Goal: Task Accomplishment & Management: Manage account settings

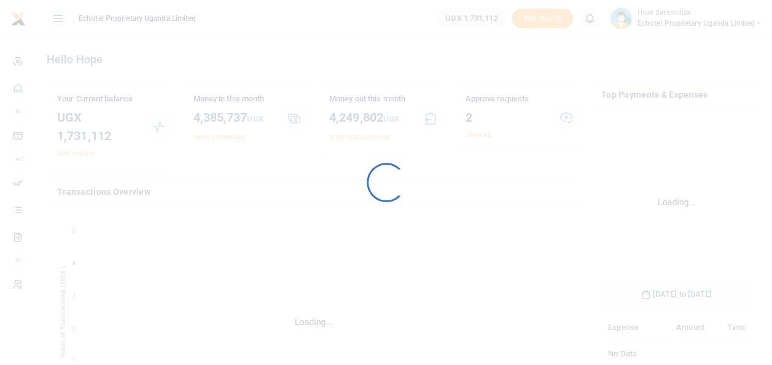
scroll to position [192, 141]
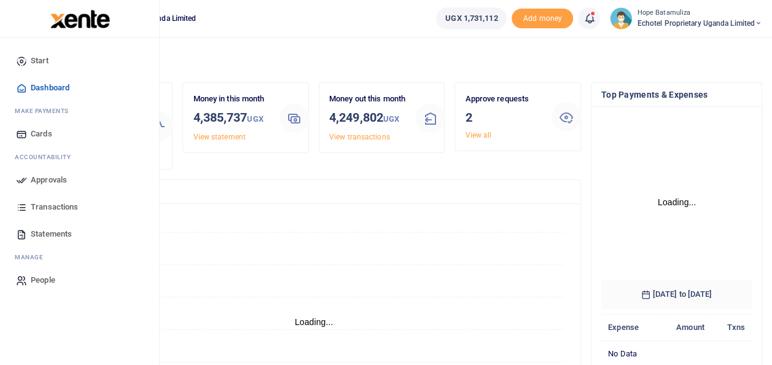
click at [59, 179] on span "Approvals" at bounding box center [49, 180] width 36 height 12
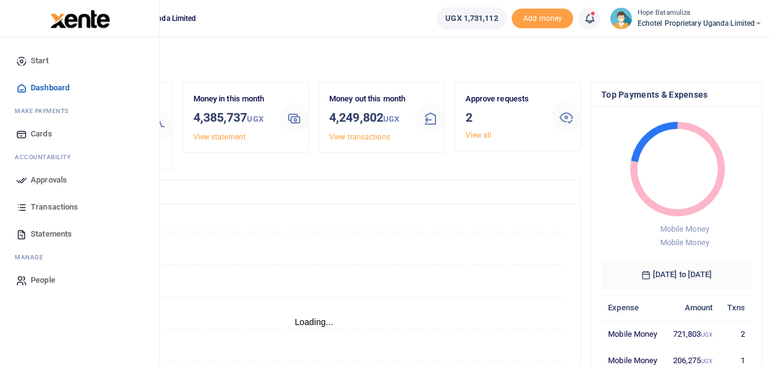
scroll to position [10, 10]
click at [57, 178] on span "Approvals" at bounding box center [49, 180] width 36 height 12
click at [48, 175] on span "Approvals" at bounding box center [49, 180] width 36 height 12
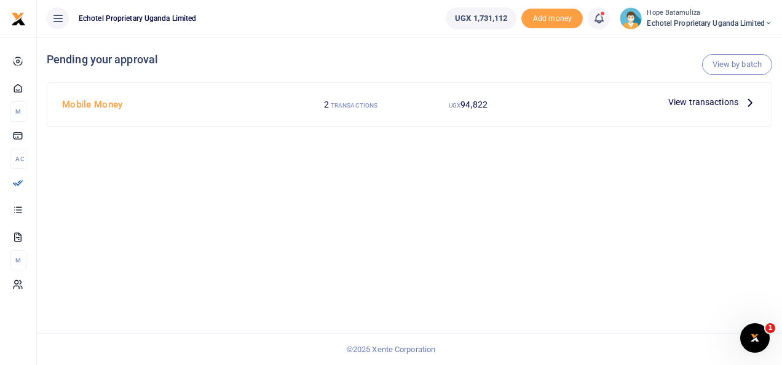
click at [748, 102] on icon at bounding box center [750, 102] width 14 height 14
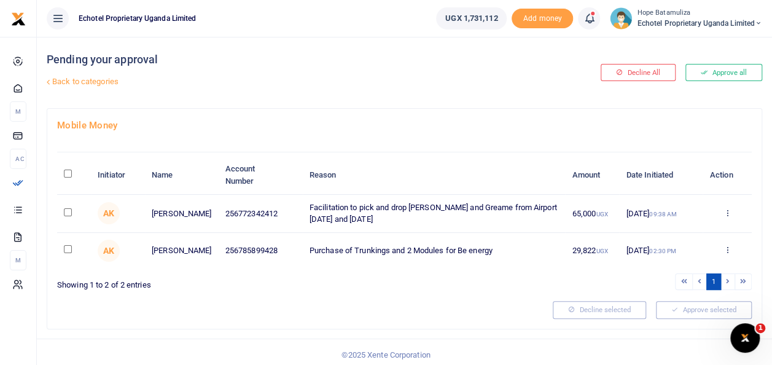
click at [69, 213] on input "checkbox" at bounding box center [68, 212] width 8 height 8
checkbox input "true"
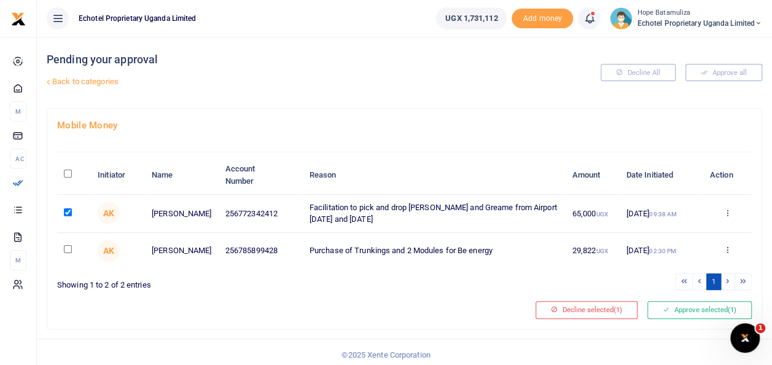
click at [69, 251] on input "checkbox" at bounding box center [68, 249] width 8 height 8
checkbox input "true"
click at [701, 302] on button "Approve selected (2)" at bounding box center [700, 309] width 104 height 17
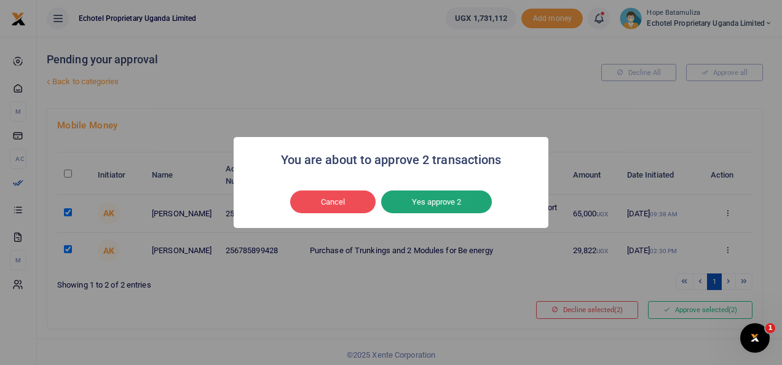
click at [455, 193] on button "Yes approve 2" at bounding box center [436, 201] width 111 height 23
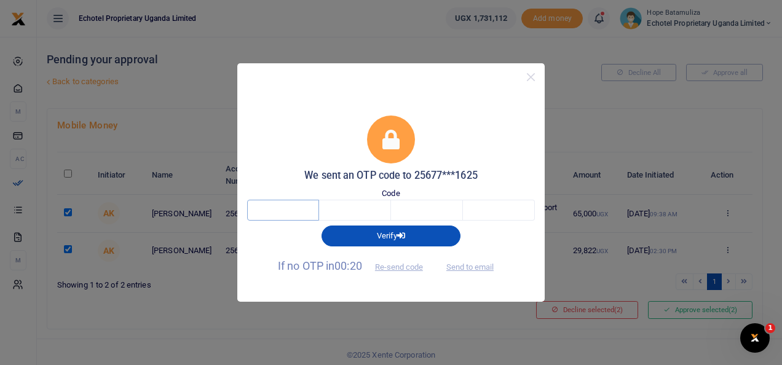
click at [289, 206] on input "text" at bounding box center [283, 210] width 72 height 21
type input "4"
type input "2"
type input "7"
type input "3"
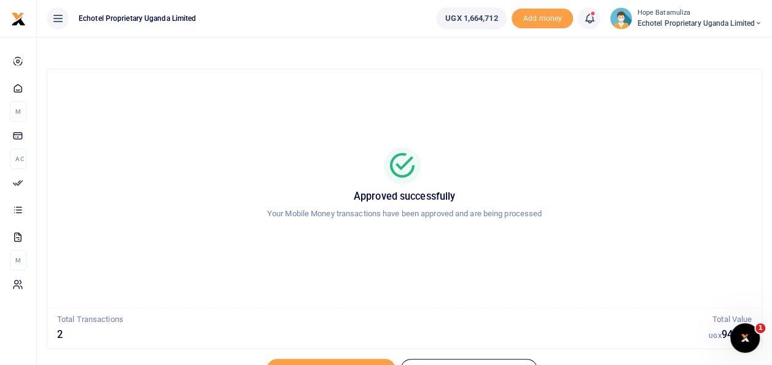
click at [759, 20] on icon at bounding box center [758, 23] width 7 height 9
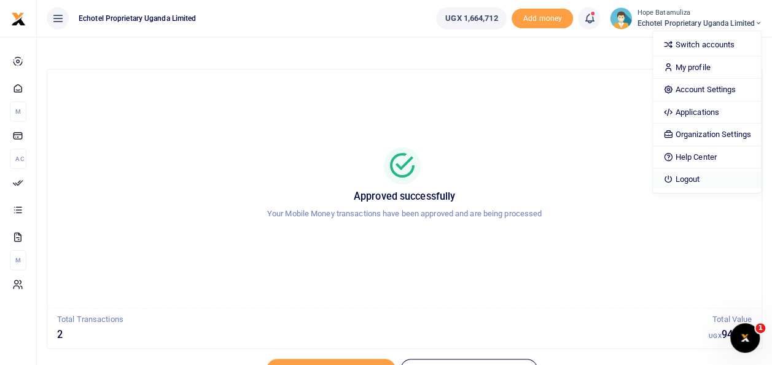
click at [712, 182] on link "Logout" at bounding box center [707, 179] width 108 height 17
